Goal: Task Accomplishment & Management: Use online tool/utility

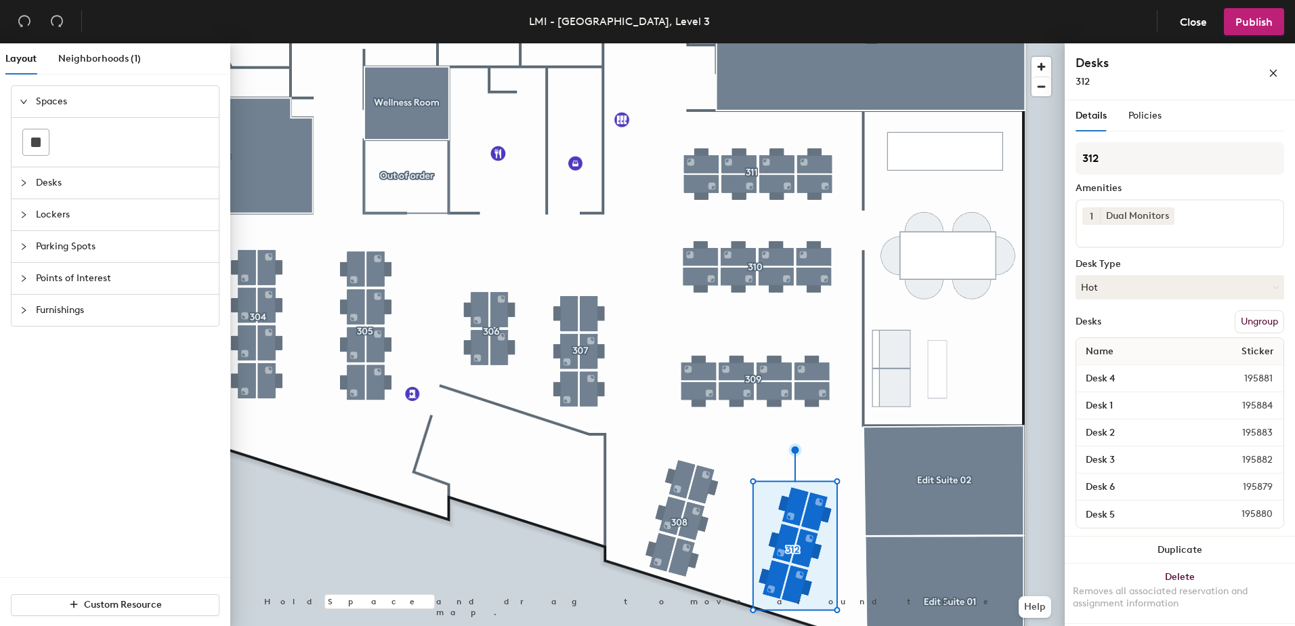
click at [729, 43] on div at bounding box center [647, 43] width 834 height 0
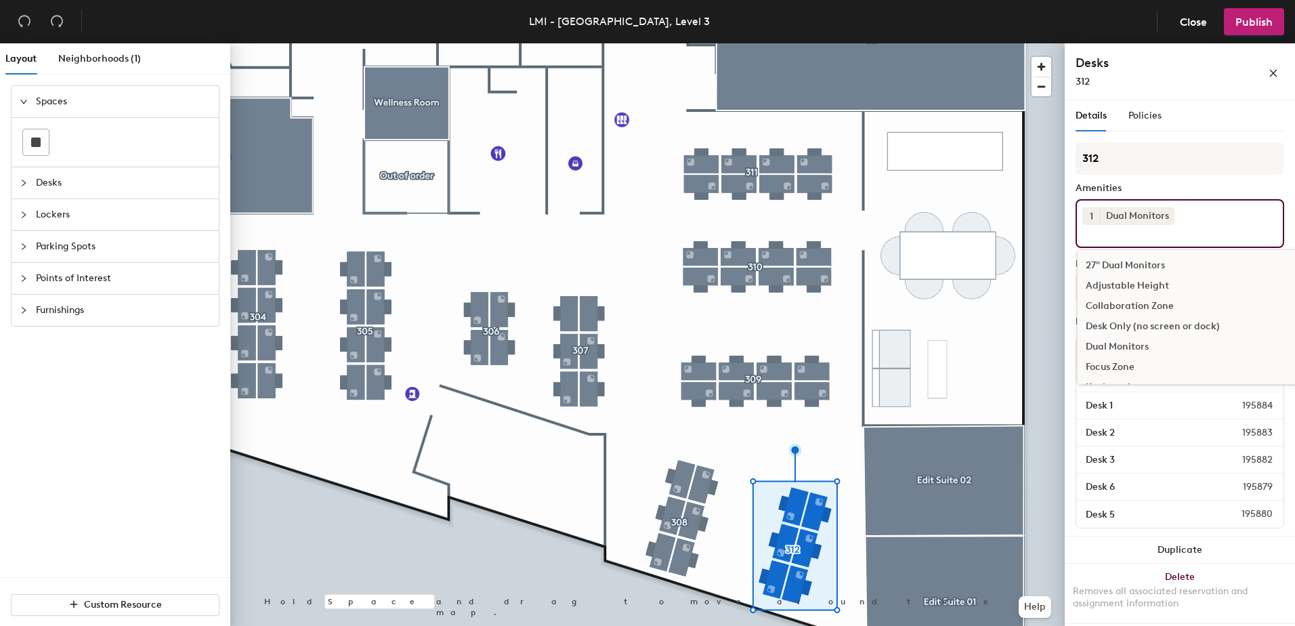
click at [1206, 218] on div "1 Dual Monitors 27" Dual Monitors Adjustable Height Collaboration Zone Desk Onl…" at bounding box center [1179, 223] width 209 height 49
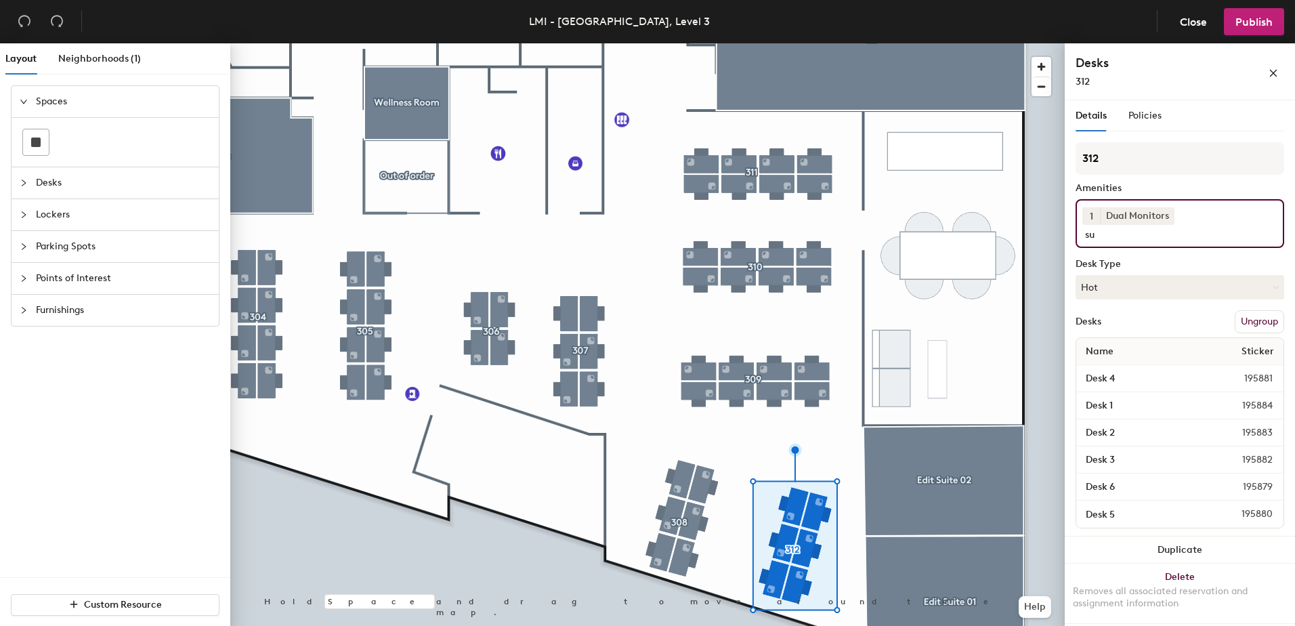
type input "s"
type input "q"
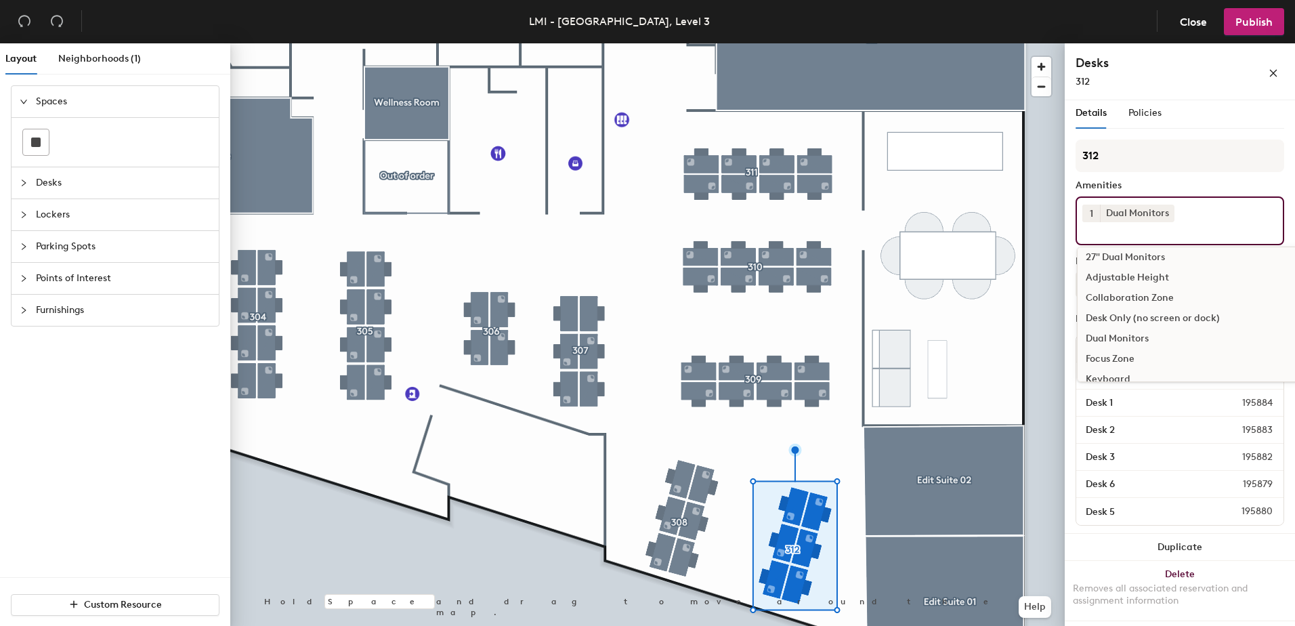
click at [1123, 349] on div "Focus Zone" at bounding box center [1191, 359] width 228 height 20
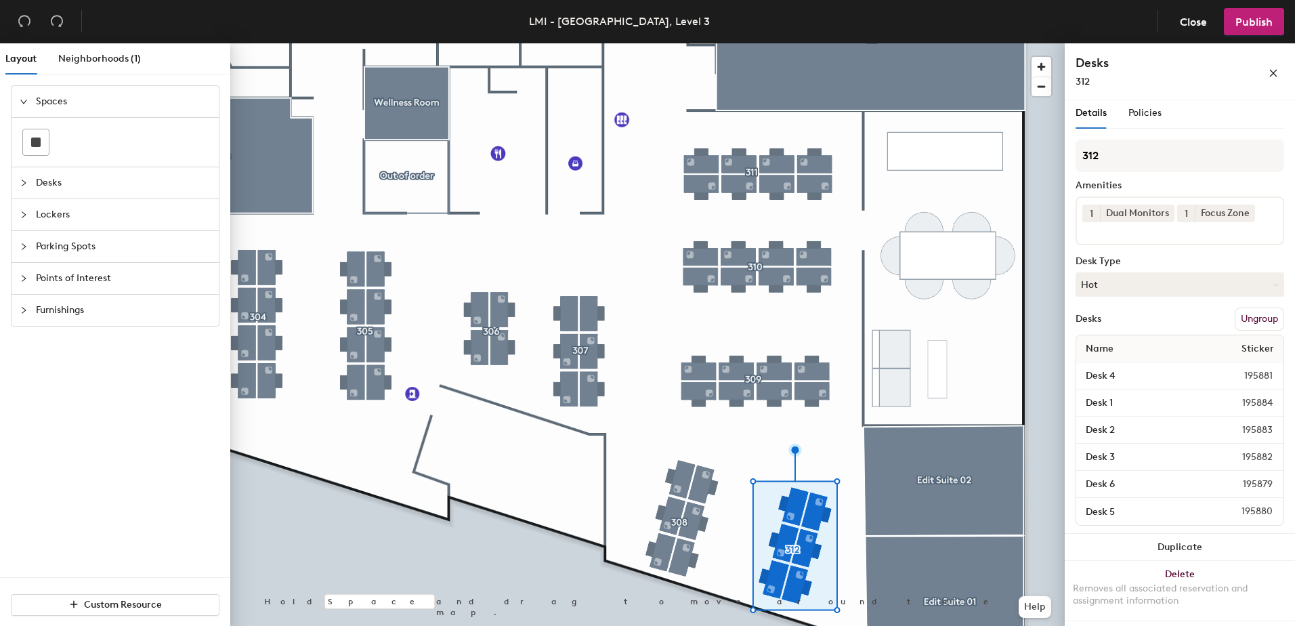
click at [1166, 169] on div "312 Amenities 1 Dual Monitors 1 Focus Zone Desk Type Hot Desks Ungroup Name Sti…" at bounding box center [1179, 337] width 209 height 394
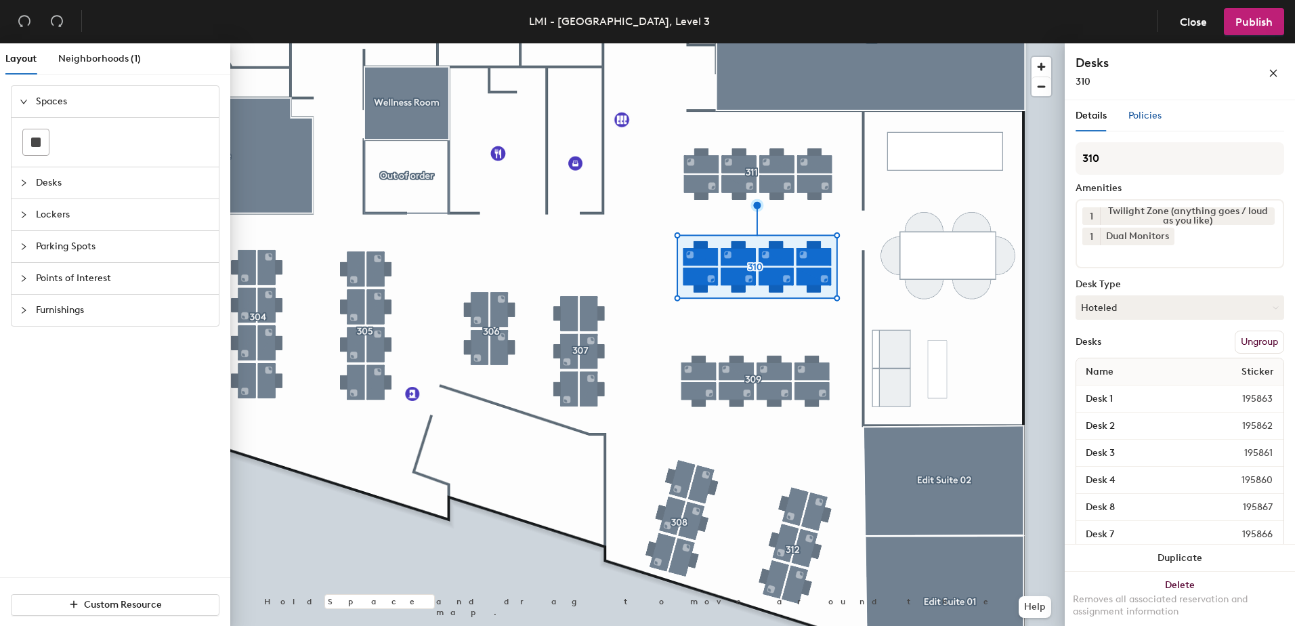
click at [1154, 114] on span "Policies" at bounding box center [1144, 116] width 33 height 12
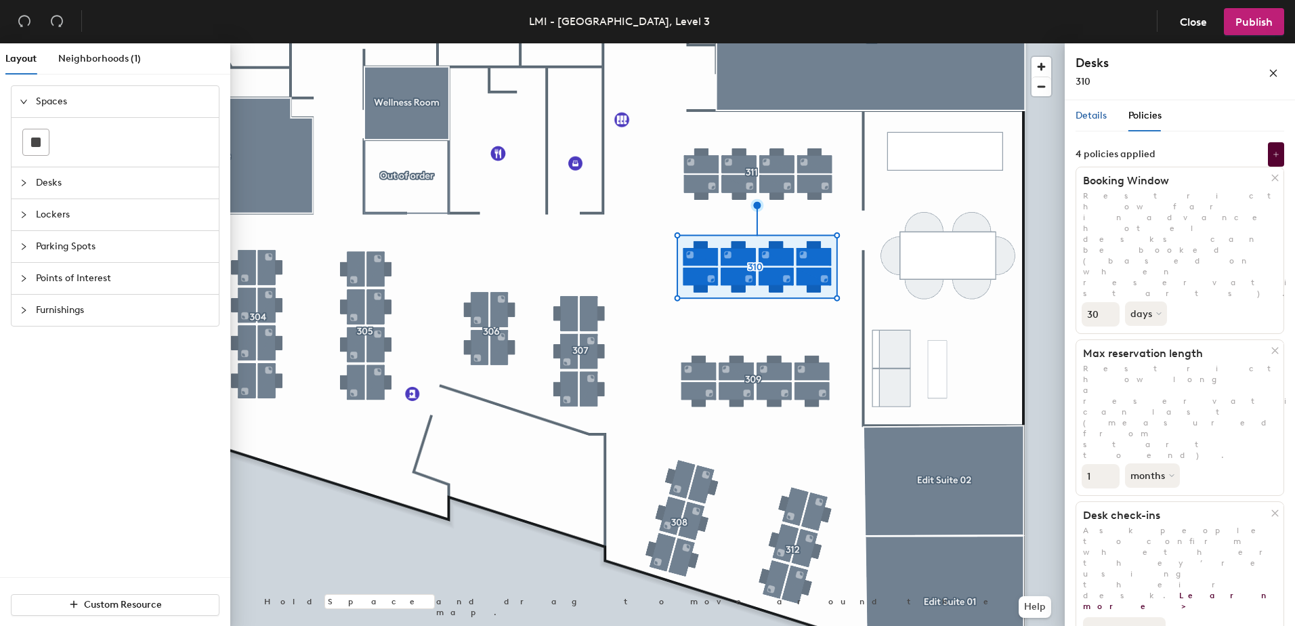
click at [1093, 114] on span "Details" at bounding box center [1090, 116] width 31 height 12
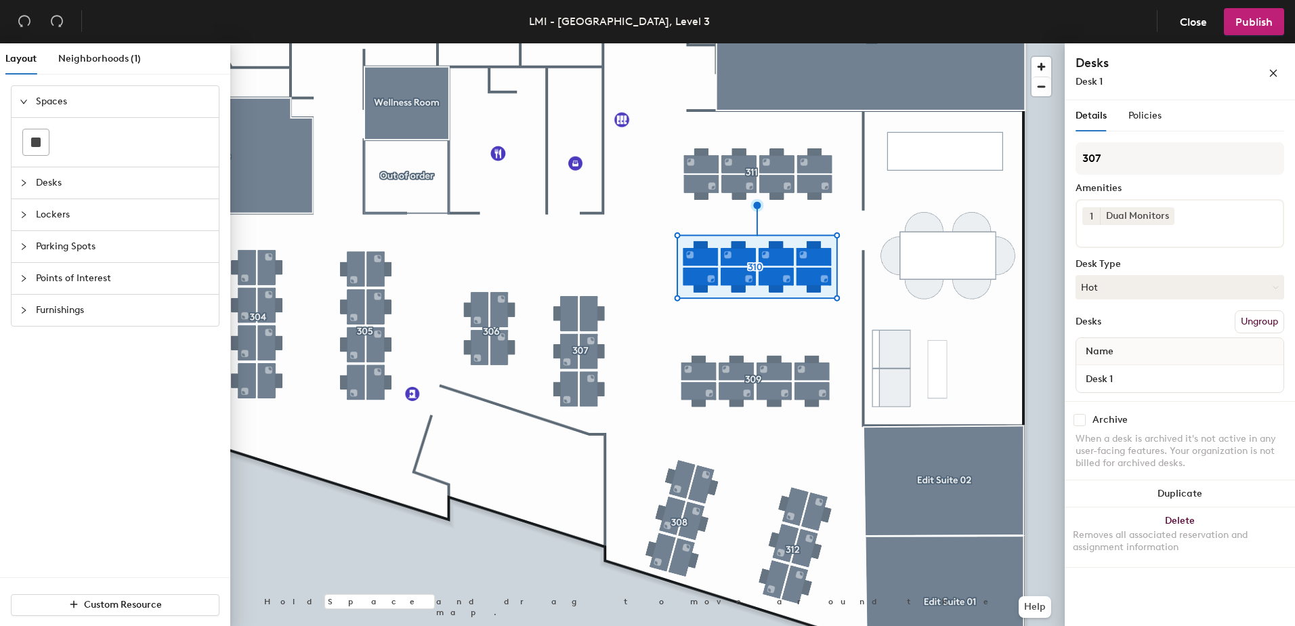
scroll to position [0, 0]
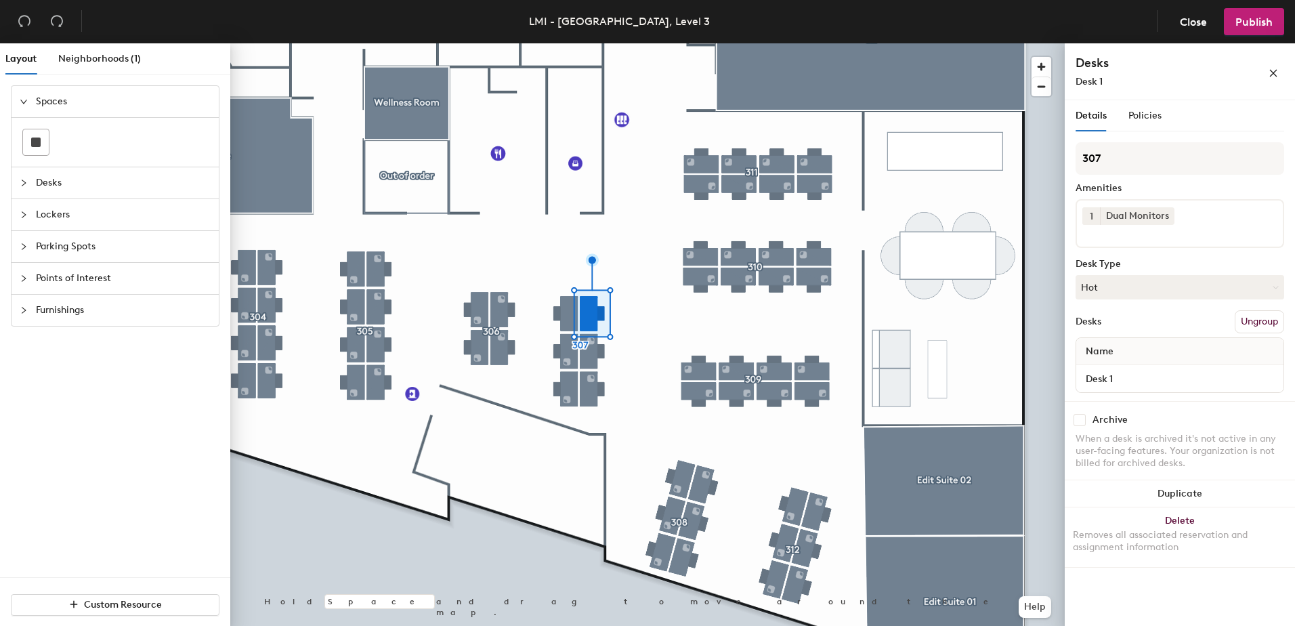
click at [937, 43] on div at bounding box center [647, 43] width 834 height 0
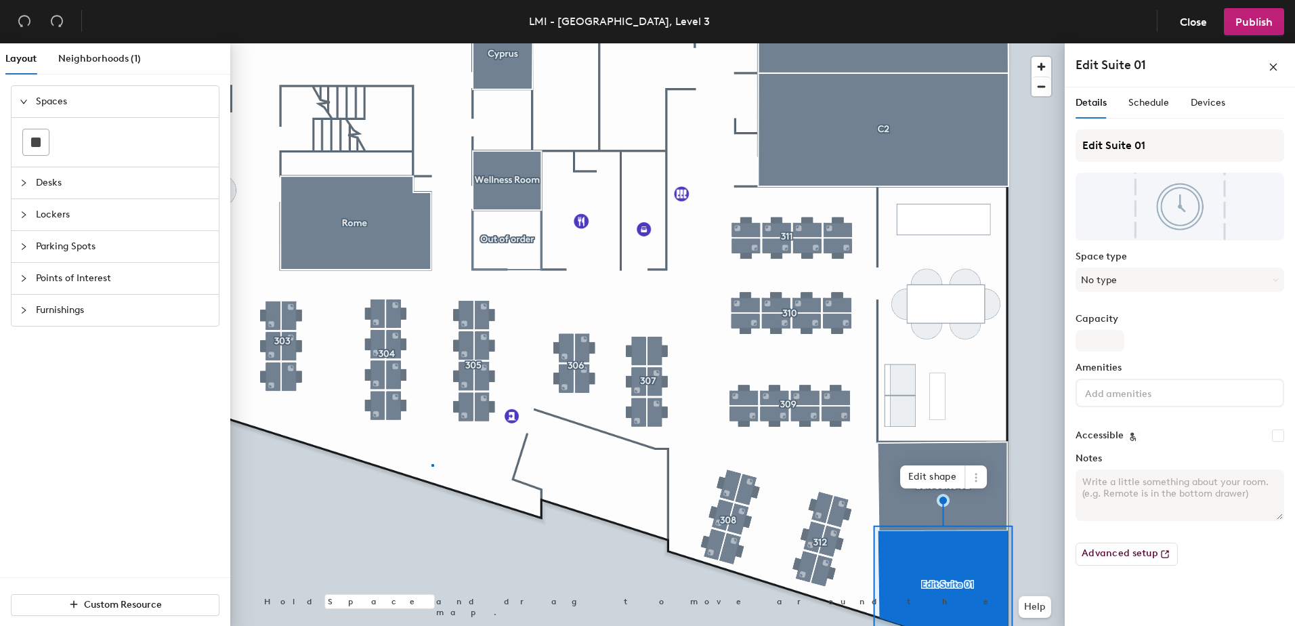
click at [433, 43] on div at bounding box center [647, 43] width 834 height 0
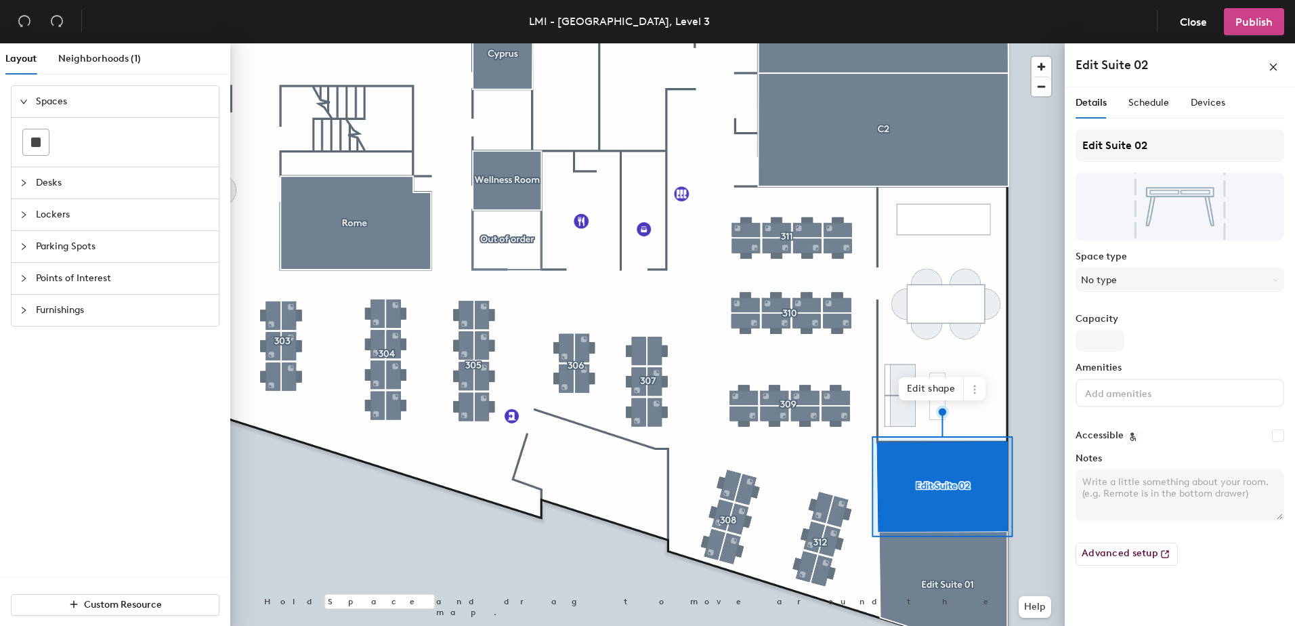
click at [1260, 18] on span "Publish" at bounding box center [1253, 22] width 37 height 13
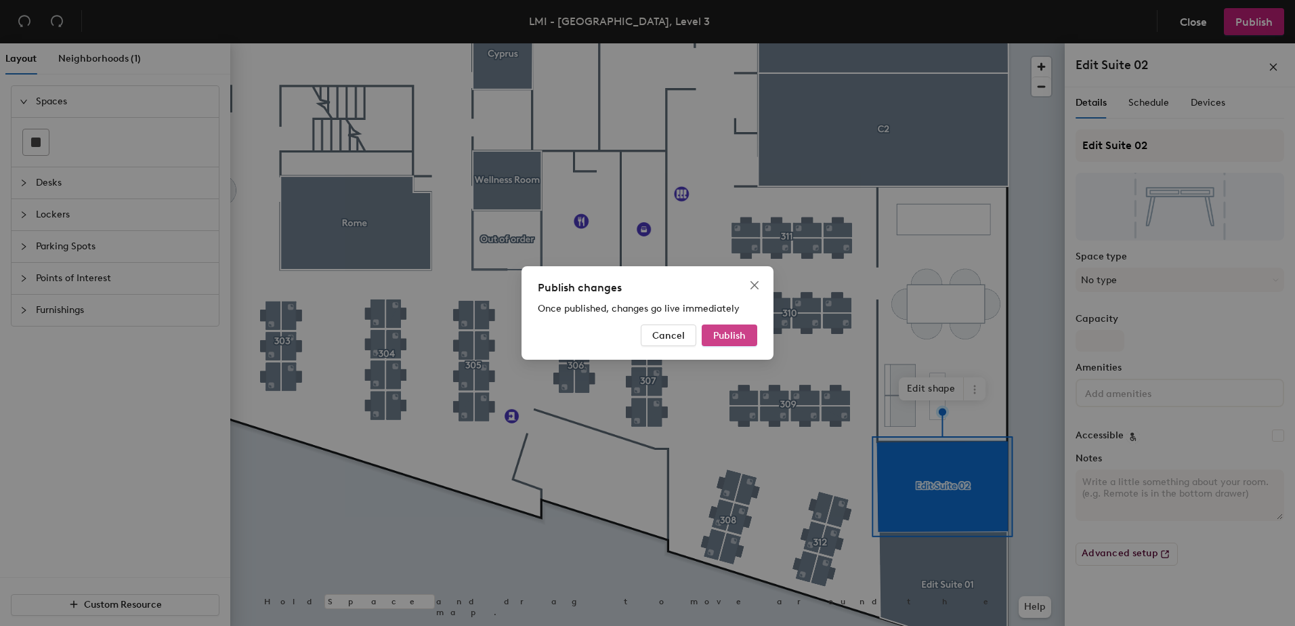
click at [726, 331] on span "Publish" at bounding box center [729, 336] width 33 height 12
